Goal: Answer question/provide support

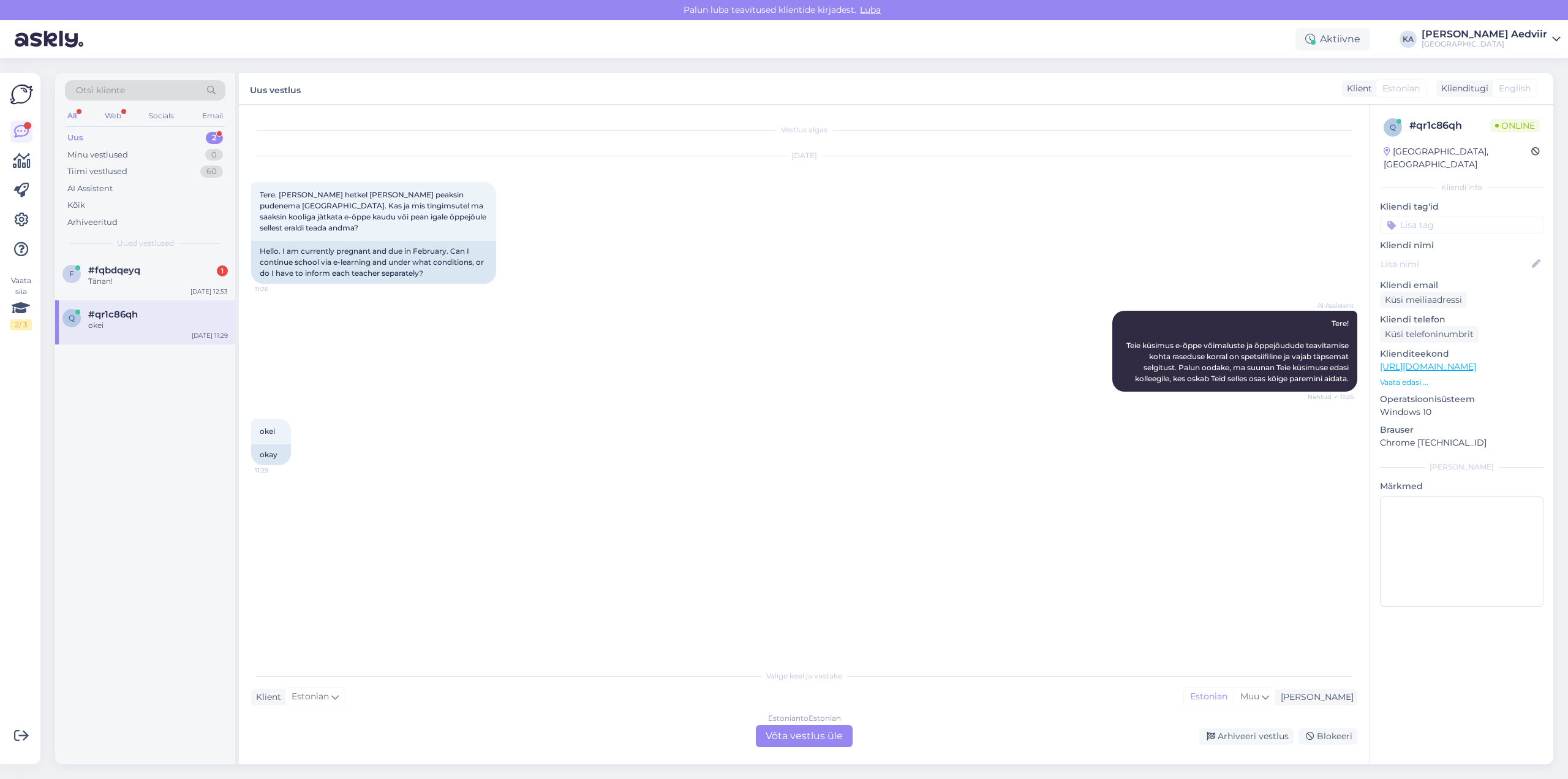
click at [93, 136] on div "Uus 2" at bounding box center [145, 137] width 160 height 17
click at [118, 269] on span "#fqbdqeyq" at bounding box center [114, 270] width 52 height 11
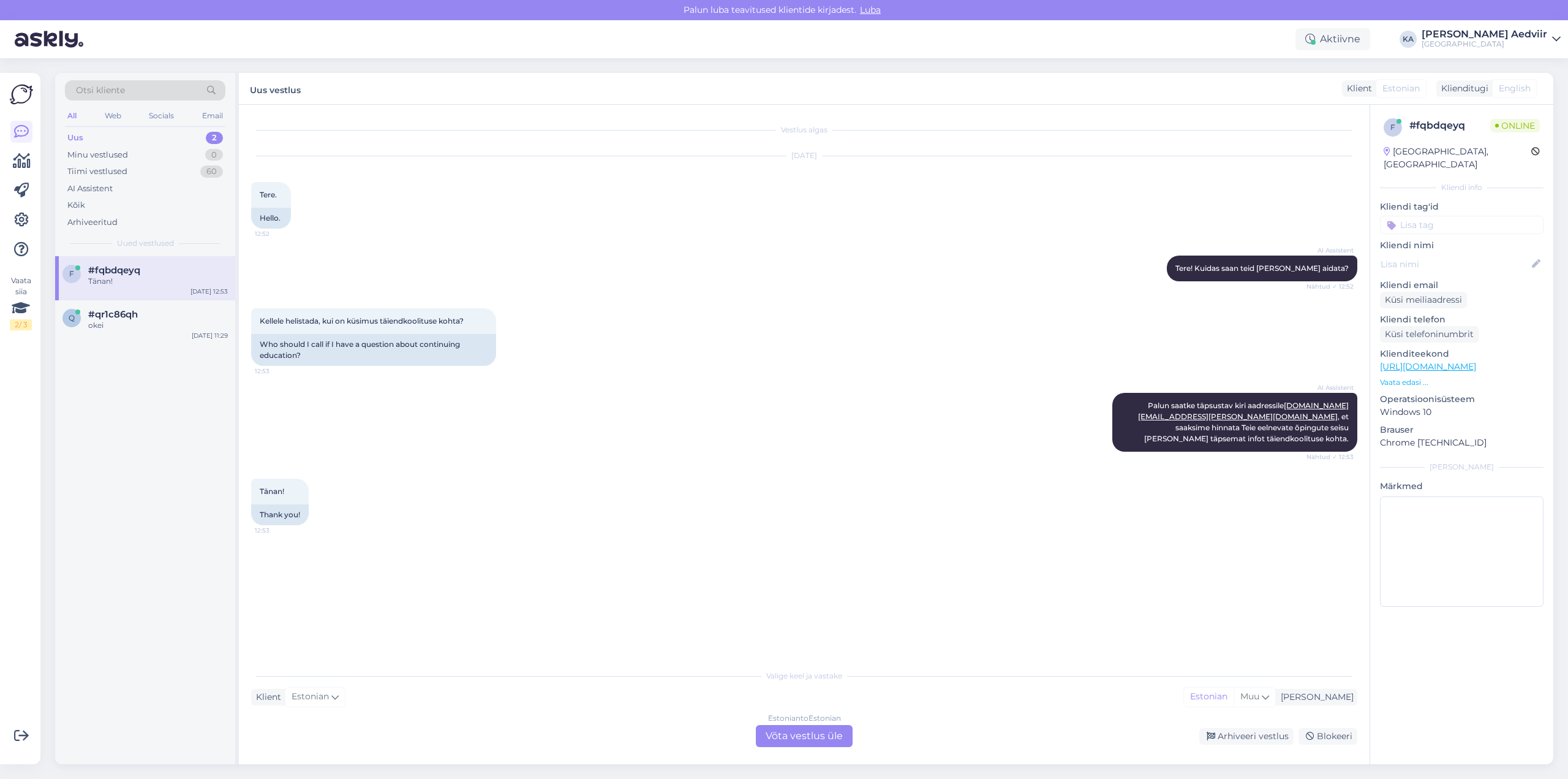
drag, startPoint x: 825, startPoint y: 729, endPoint x: 818, endPoint y: 728, distance: 7.1
click at [825, 729] on div "Estonian to Estonian Võta vestlus üle" at bounding box center [804, 736] width 96 height 22
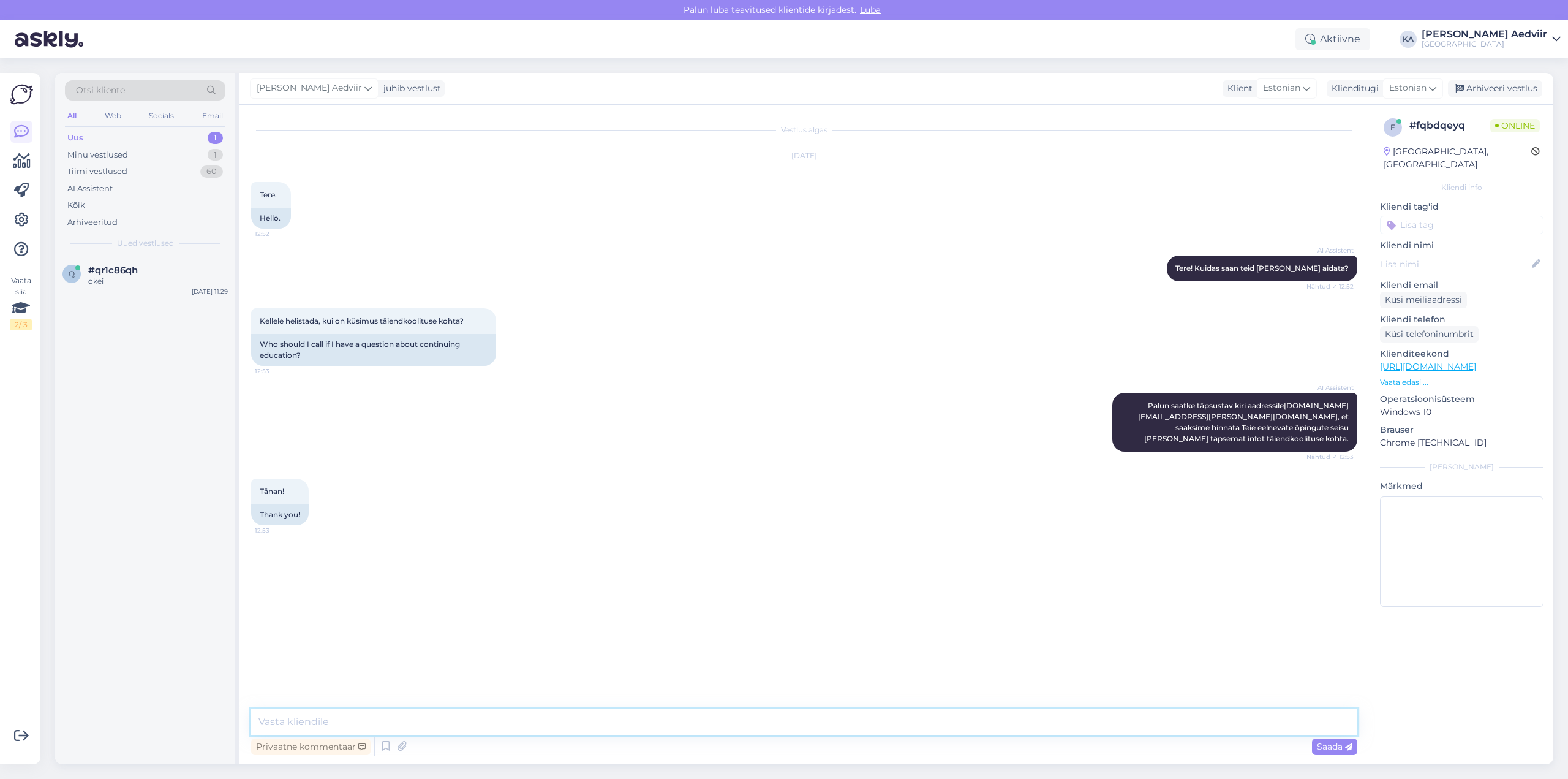
click at [612, 719] on textarea at bounding box center [805, 722] width 1107 height 26
type textarea "T"
type textarea "P"
paste textarea "[URL][DOMAIN_NAME]"
paste textarea "5341 1798"
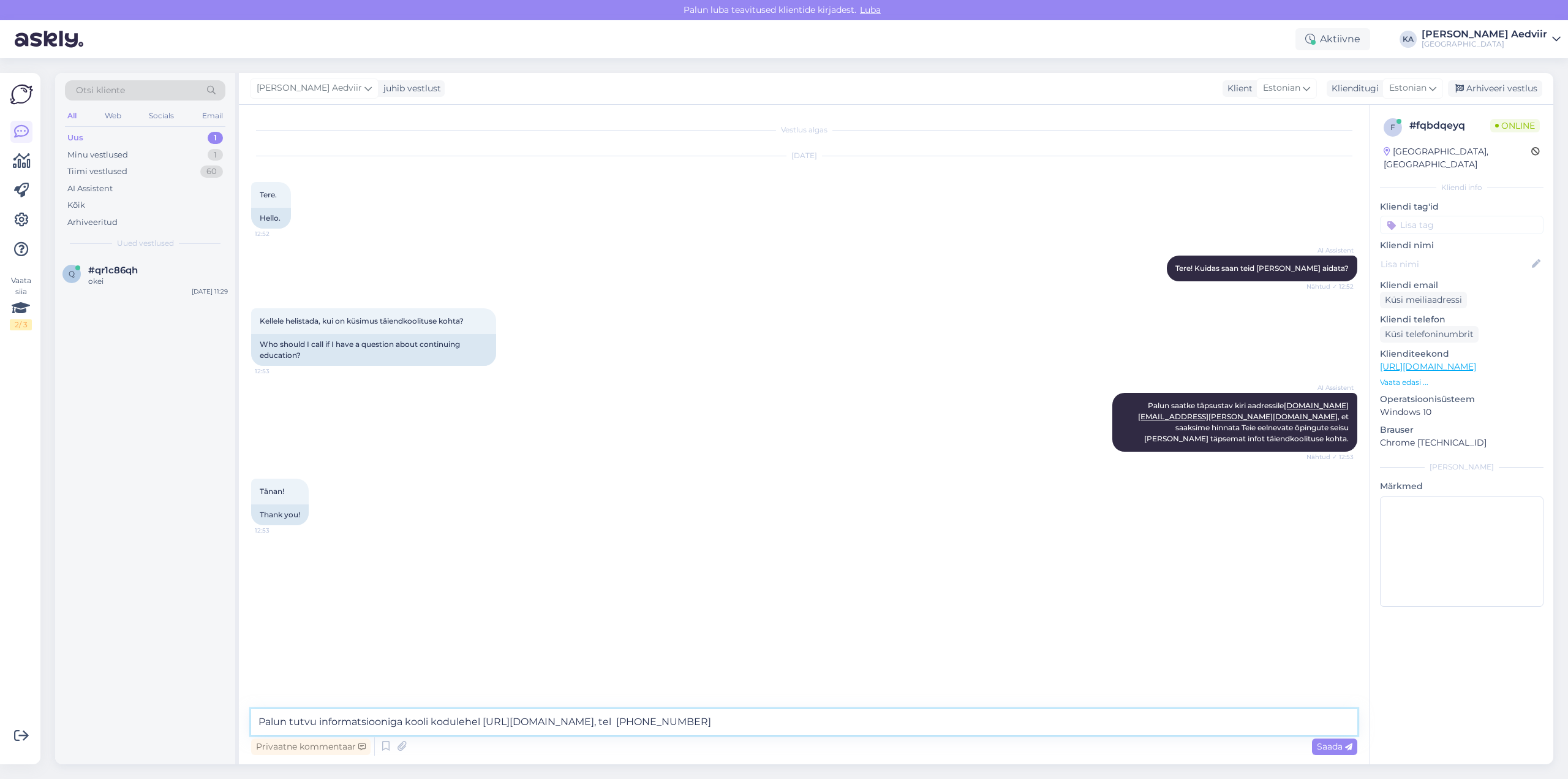
drag, startPoint x: 840, startPoint y: 717, endPoint x: 758, endPoint y: 725, distance: 82.4
click at [758, 725] on textarea "Palun tutvu informatsiooniga kooli kodulehel [URL][DOMAIN_NAME], tel [PHONE_NUM…" at bounding box center [805, 722] width 1107 height 26
type textarea "Palun tutvu informatsiooniga kooli kodulehel [URL][DOMAIN_NAME]"
click at [1316, 751] on div "Saada" at bounding box center [1335, 747] width 45 height 16
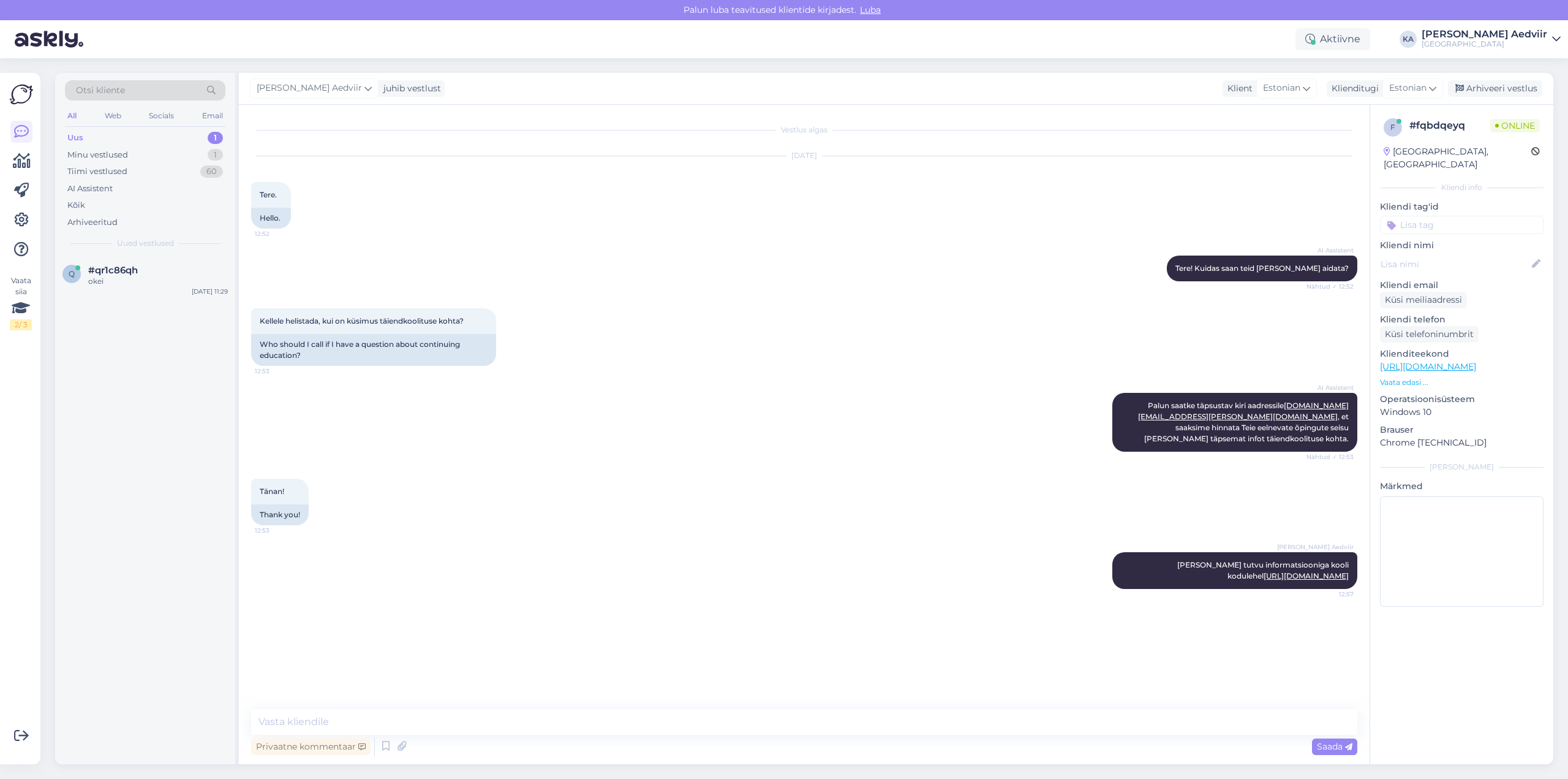
click at [85, 135] on div "Uus 1" at bounding box center [145, 137] width 160 height 17
click at [81, 137] on div "Uus" at bounding box center [76, 138] width 16 height 13
click at [111, 275] on span "#qr1c86qh" at bounding box center [113, 270] width 50 height 11
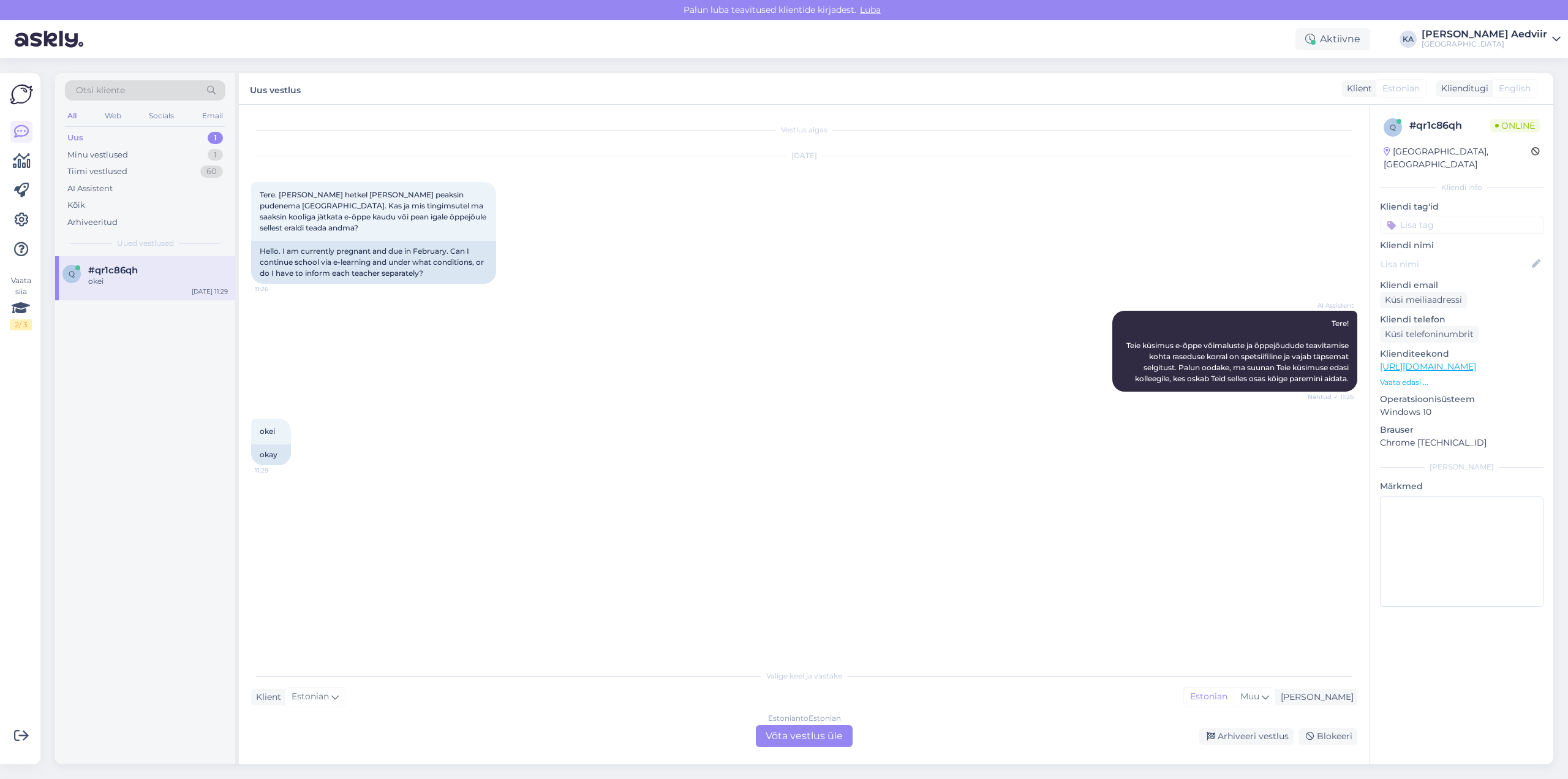
click at [818, 738] on div "Estonian to Estonian Võta vestlus üle" at bounding box center [804, 736] width 96 height 22
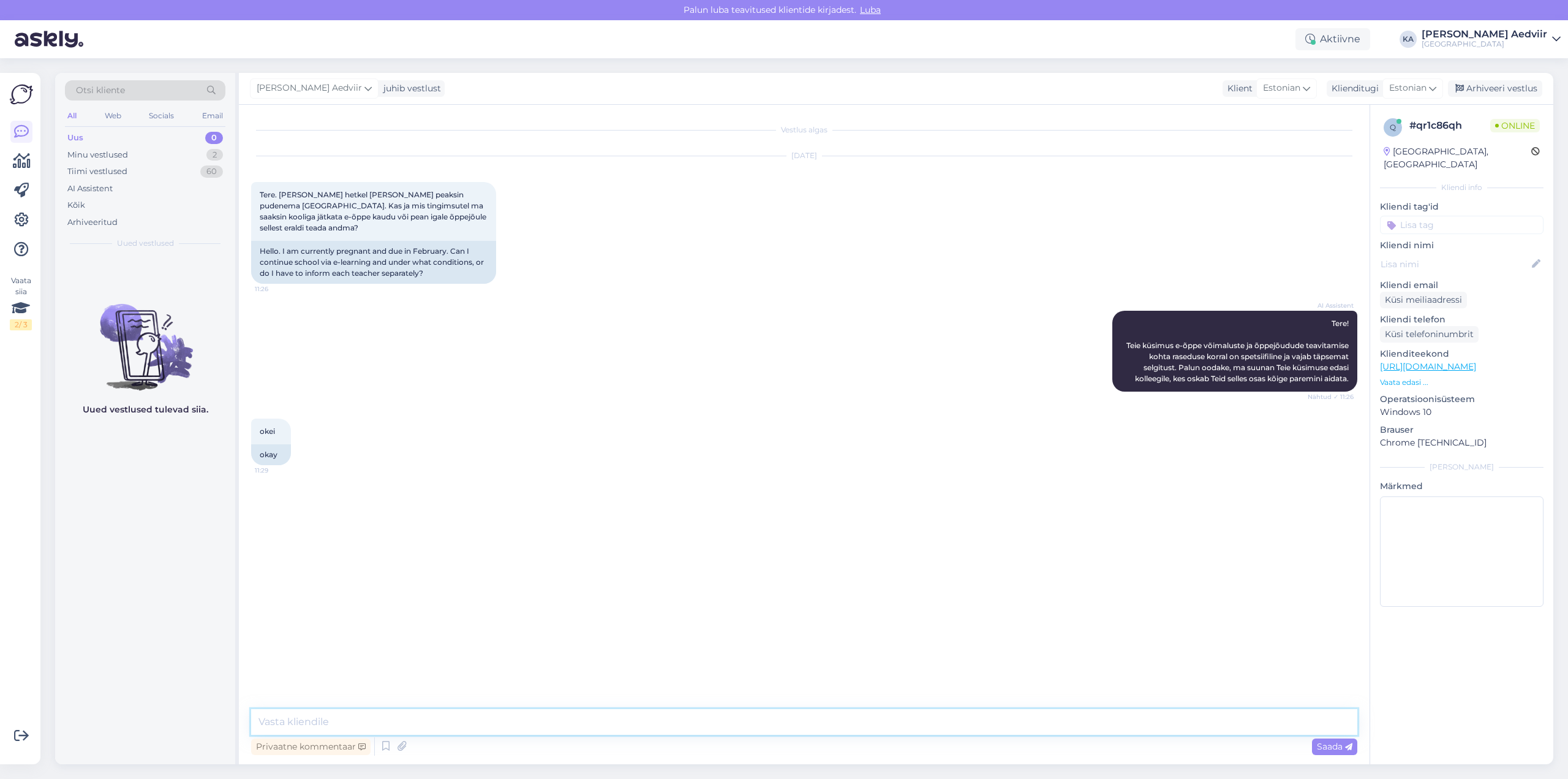
click at [468, 720] on textarea at bounding box center [805, 722] width 1107 height 26
type textarea "T"
paste textarea "[URL][DOMAIN_NAME]"
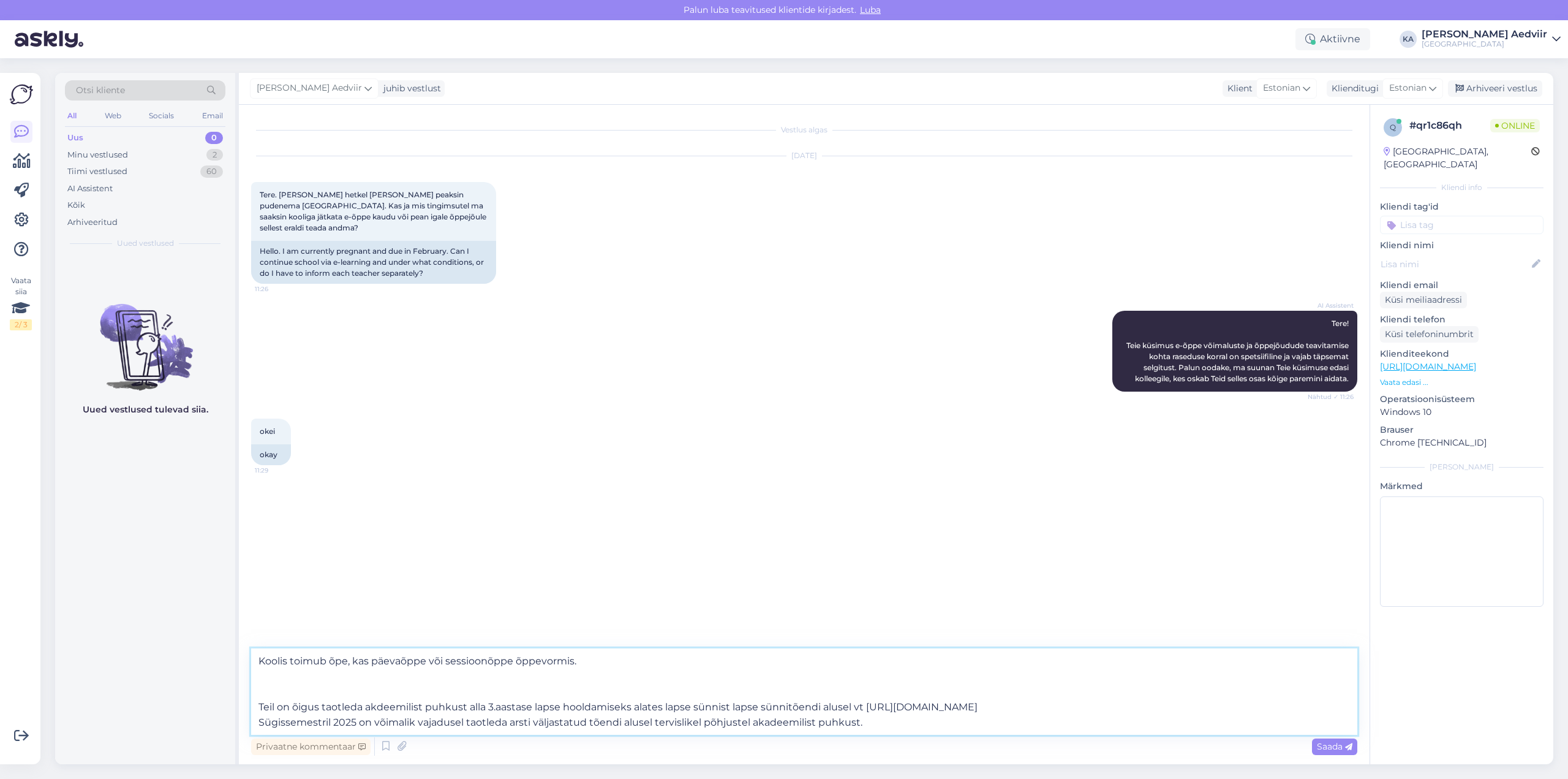
type textarea "Koolis toimub õpe, kas päevaõppe või sessioonõppe õppevormis. Teil on õigus tao…"
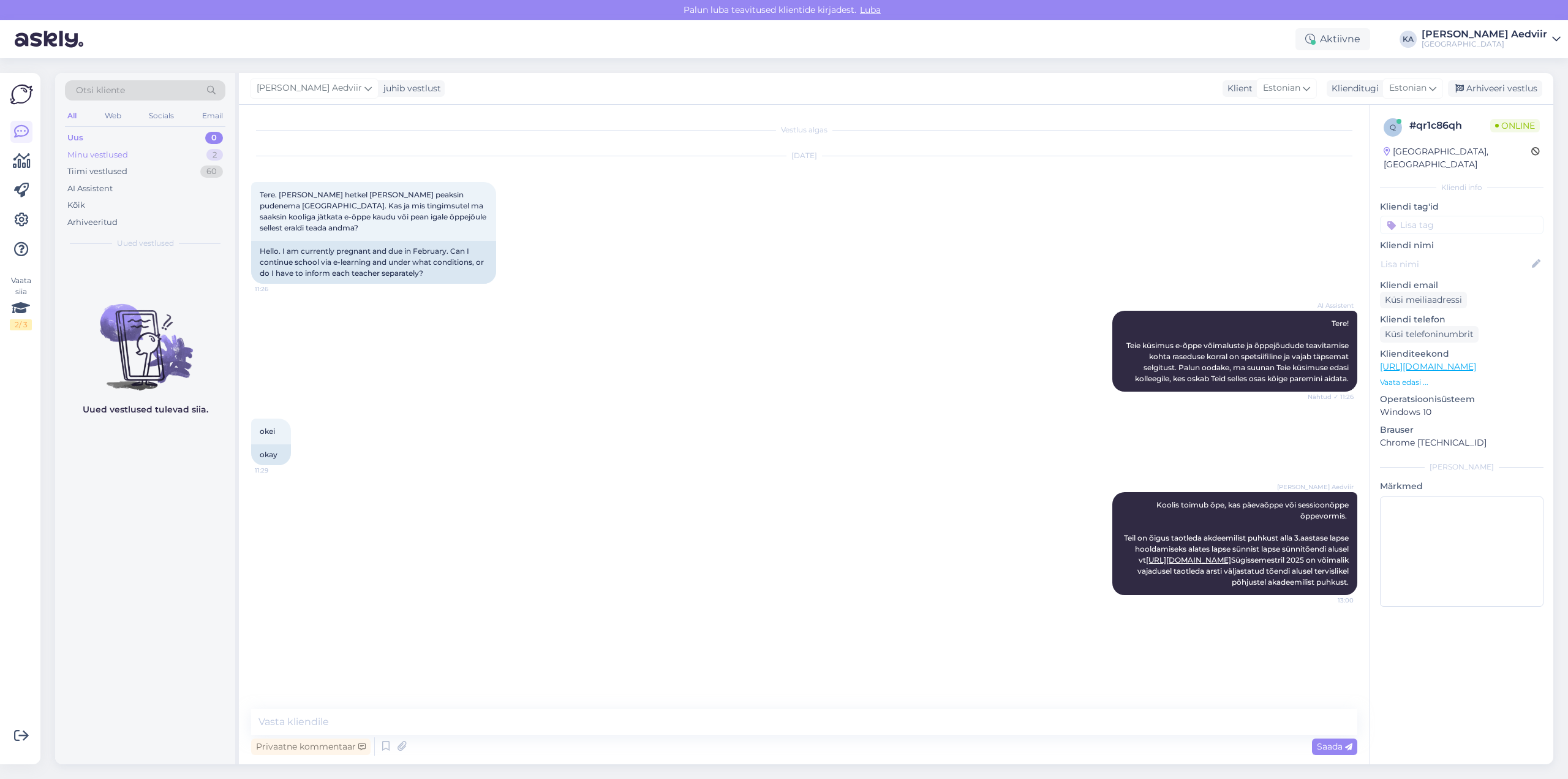
click at [106, 151] on div "Minu vestlused" at bounding box center [97, 155] width 60 height 13
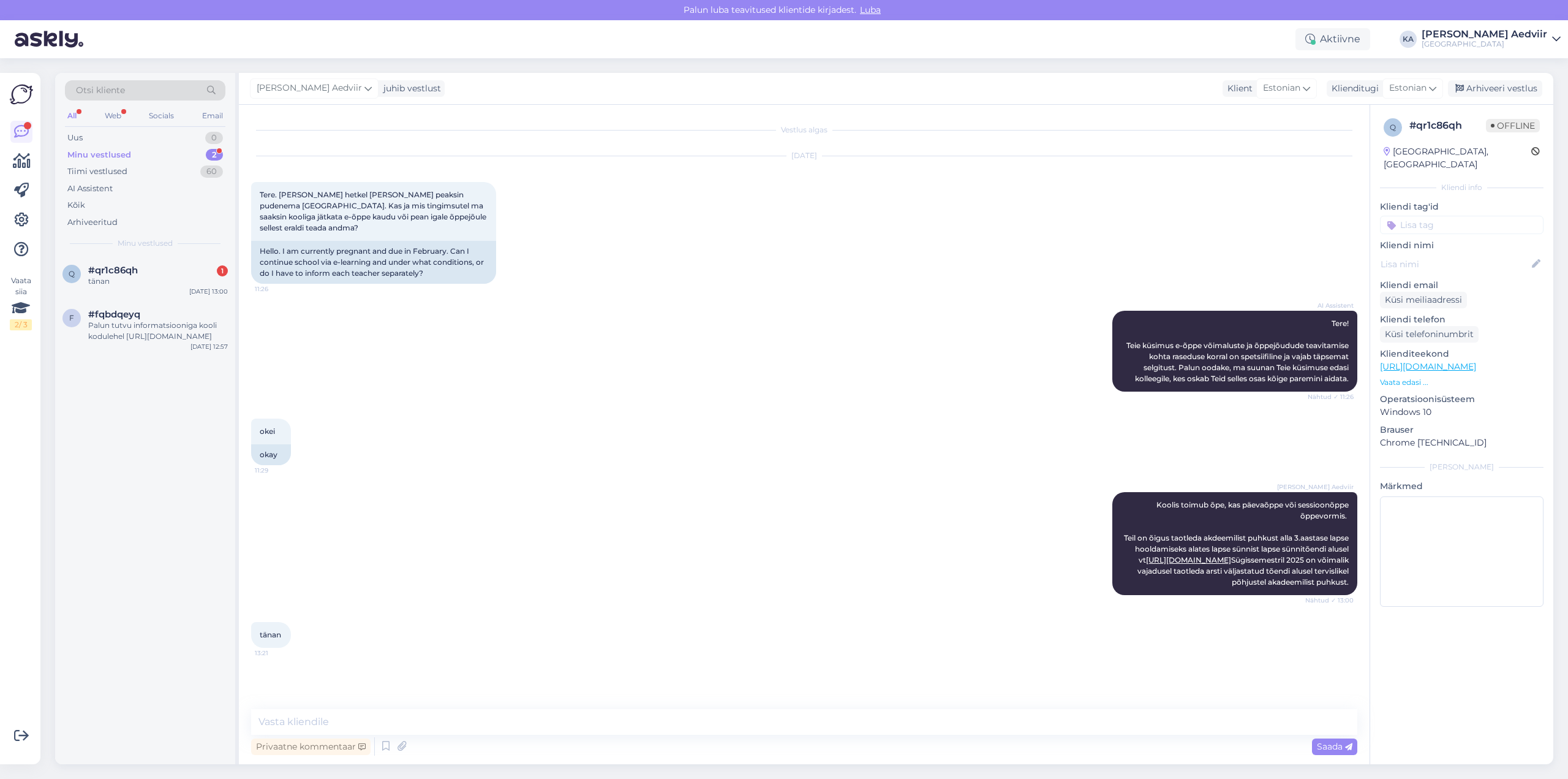
click at [123, 161] on div "Minu vestlused 2" at bounding box center [145, 154] width 160 height 17
click at [120, 155] on div "Minu vestlused" at bounding box center [99, 155] width 64 height 13
click at [166, 293] on div "q #qr1c86qh 1 tänan [DATE] 13:21" at bounding box center [145, 278] width 180 height 44
click at [133, 325] on div "Palun tutvu informatsiooniga kooli kodulehel [URL][DOMAIN_NAME]" at bounding box center [158, 331] width 140 height 22
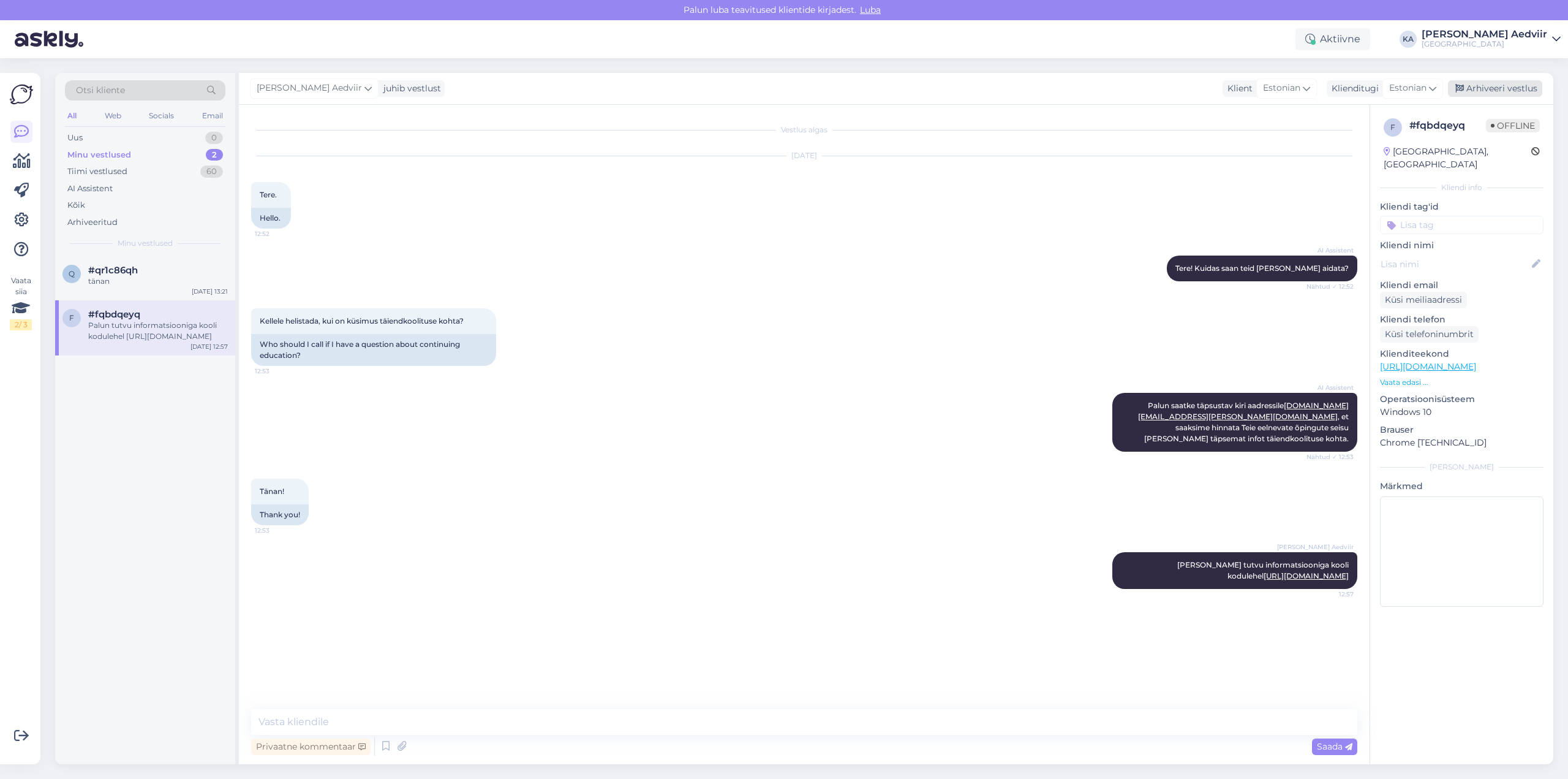
click at [1518, 87] on div "Arhiveeri vestlus" at bounding box center [1495, 88] width 95 height 16
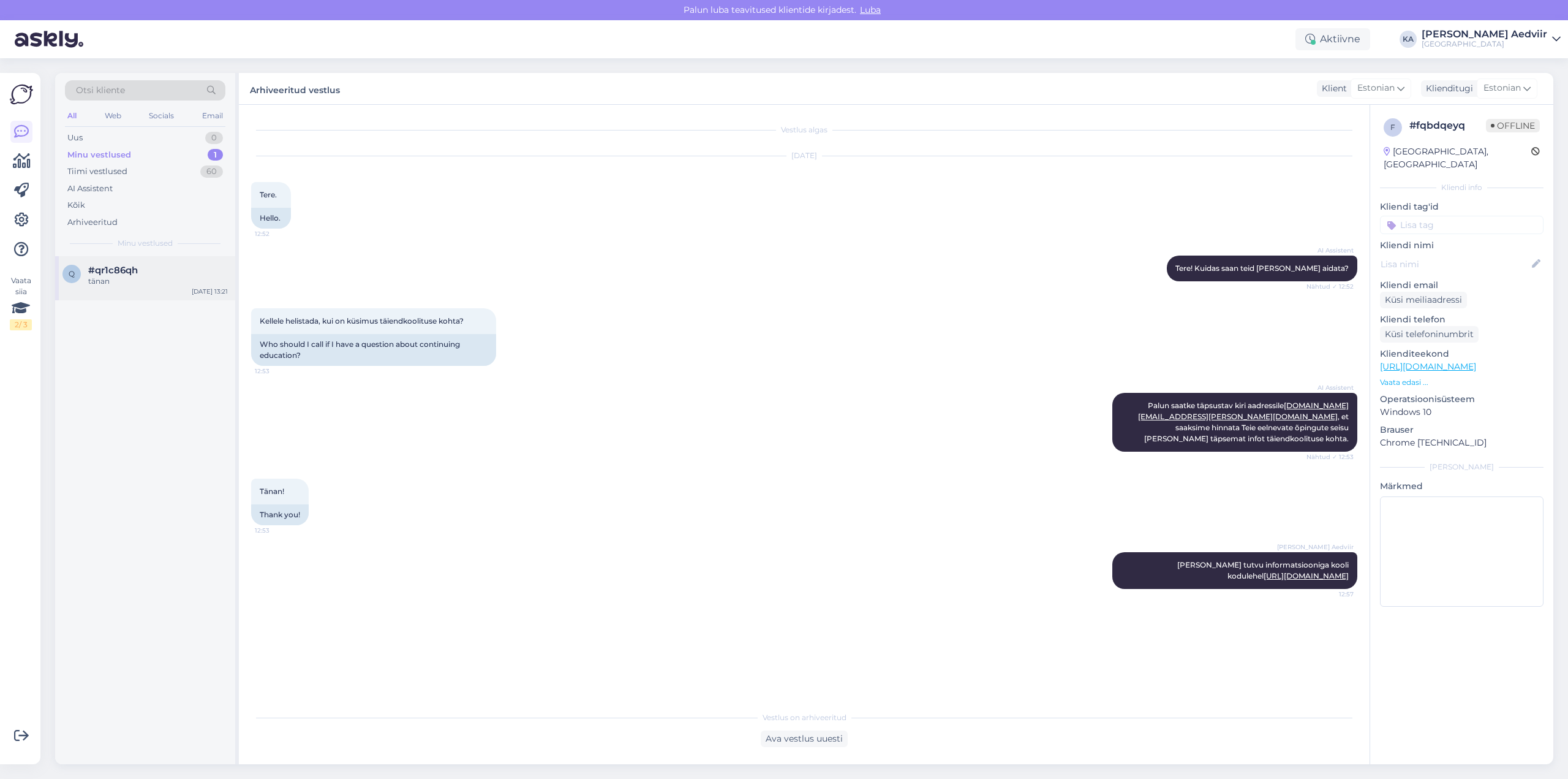
click at [122, 269] on span "#qr1c86qh" at bounding box center [113, 270] width 50 height 11
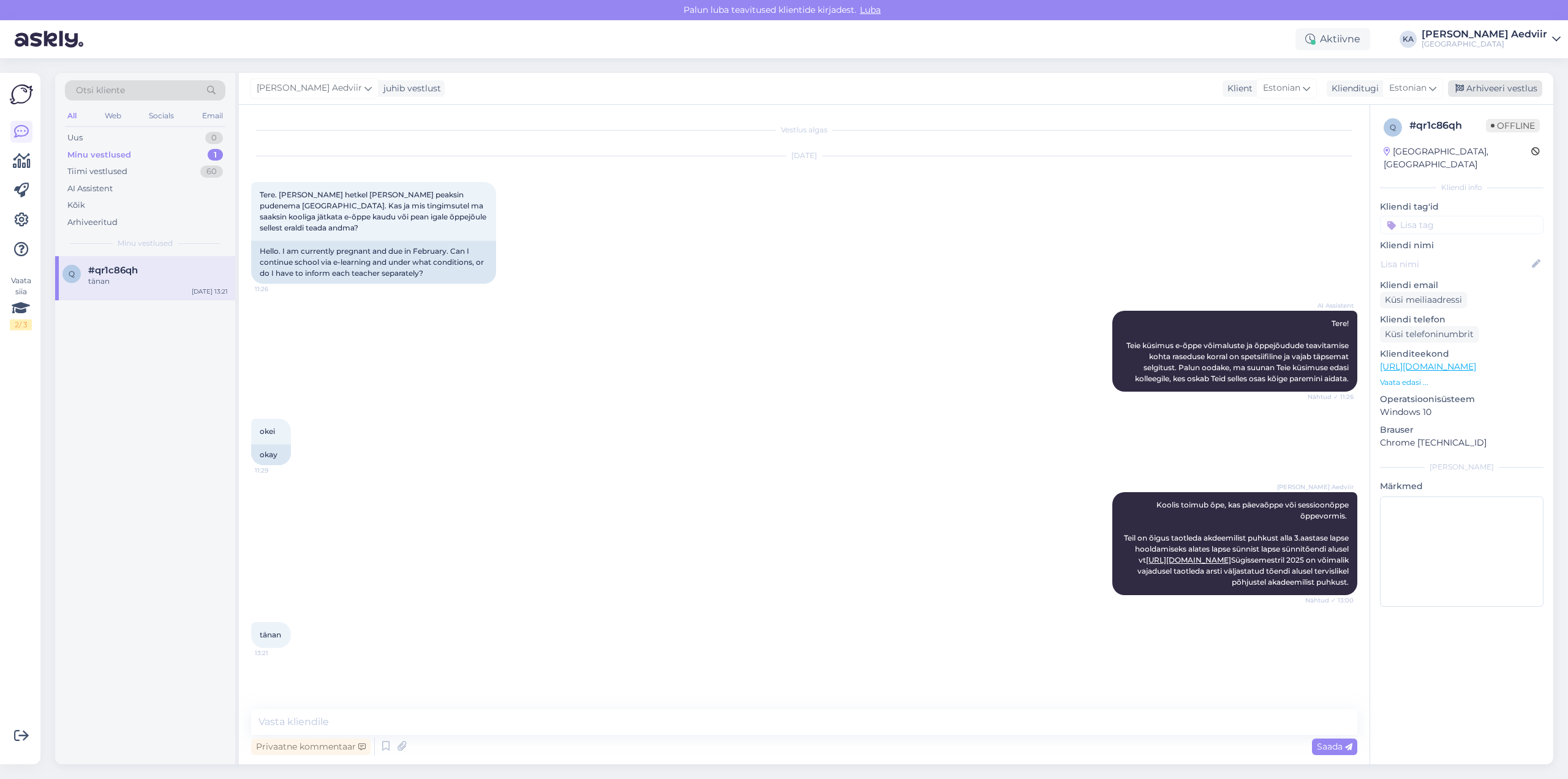
click at [1520, 89] on div "Arhiveeri vestlus" at bounding box center [1495, 88] width 95 height 16
